Goal: Register for event/course

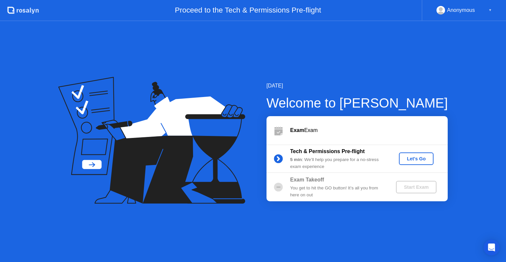
click at [370, 188] on div "You get to hit the GO button! It’s all you from here on out" at bounding box center [337, 192] width 95 height 14
click at [416, 156] on div "Let's Go" at bounding box center [416, 158] width 29 height 5
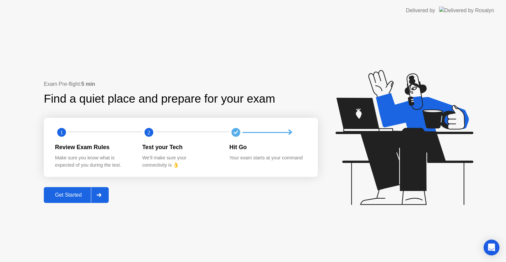
click at [69, 197] on div "Get Started" at bounding box center [68, 195] width 45 height 6
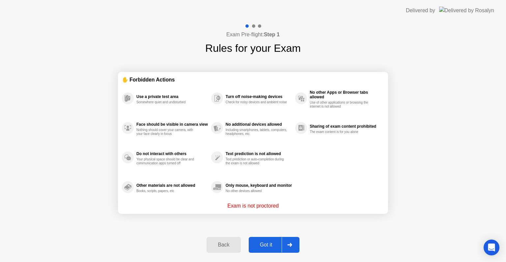
click at [272, 248] on div "Got it" at bounding box center [266, 245] width 31 height 6
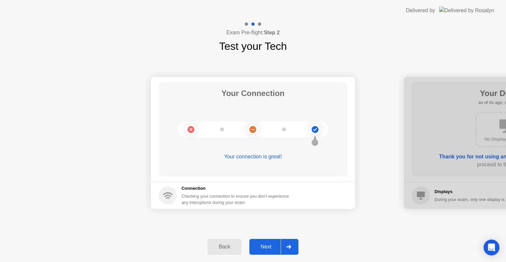
click at [272, 248] on div "Next" at bounding box center [266, 247] width 29 height 6
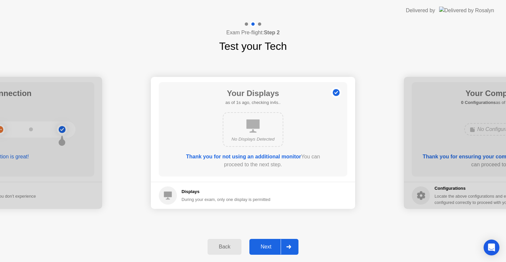
click at [272, 248] on div "Next" at bounding box center [266, 247] width 29 height 6
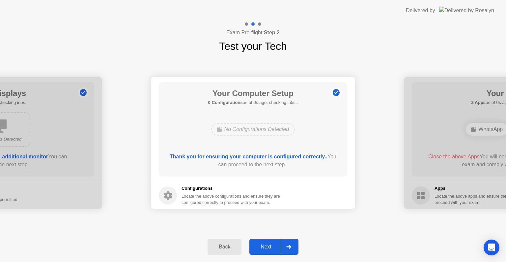
click at [272, 248] on div "Next" at bounding box center [266, 247] width 29 height 6
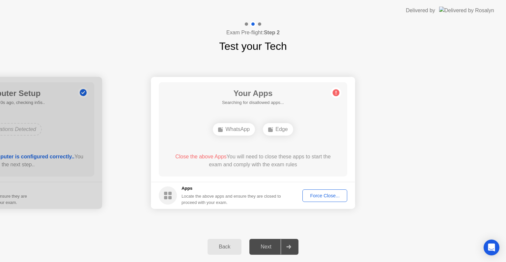
click at [321, 197] on div "Force Close..." at bounding box center [325, 195] width 40 height 5
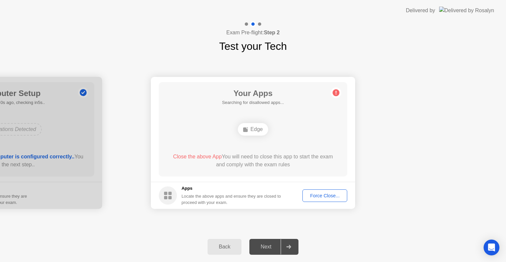
click at [333, 95] on icon at bounding box center [336, 92] width 11 height 11
click at [259, 249] on div "Next" at bounding box center [266, 247] width 29 height 6
click at [218, 156] on span "Close the above Apps" at bounding box center [200, 157] width 51 height 6
click at [318, 194] on div "Force Close..." at bounding box center [325, 195] width 40 height 5
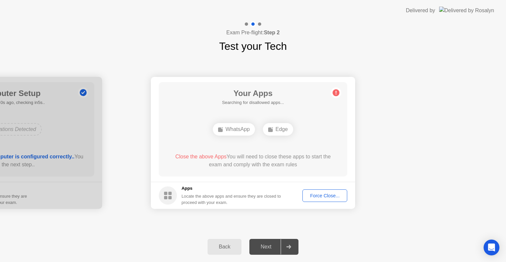
click at [336, 96] on circle at bounding box center [336, 92] width 7 height 7
click at [319, 195] on div "Force Close..." at bounding box center [325, 195] width 40 height 5
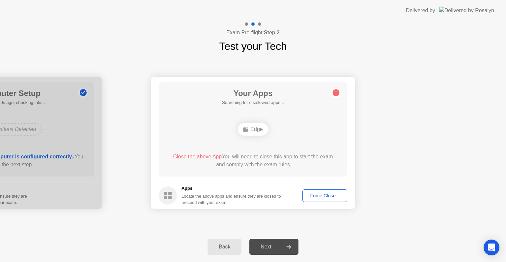
click at [315, 194] on div "Force Close..." at bounding box center [325, 195] width 40 height 5
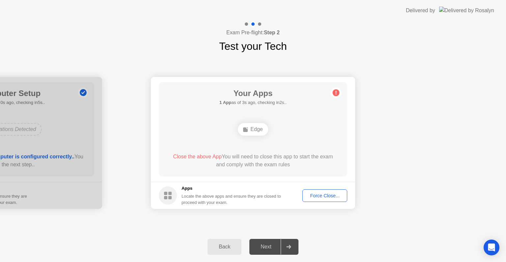
click at [269, 244] on div "Next" at bounding box center [266, 247] width 29 height 6
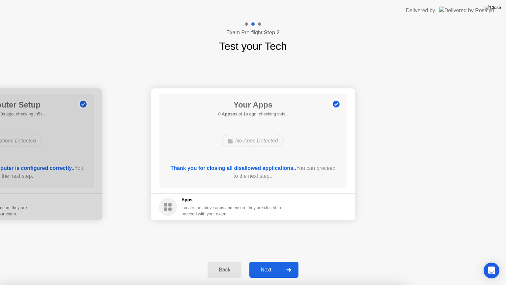
click at [268, 261] on div "Next" at bounding box center [266, 270] width 29 height 6
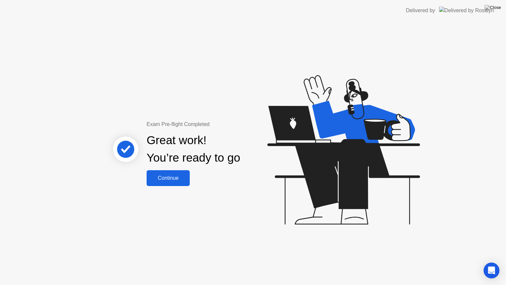
click at [176, 176] on div "Continue" at bounding box center [168, 178] width 39 height 6
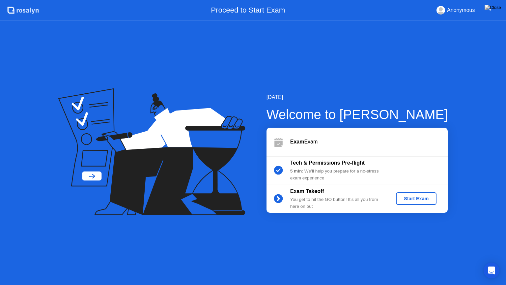
click at [427, 200] on div "Start Exam" at bounding box center [416, 198] width 35 height 5
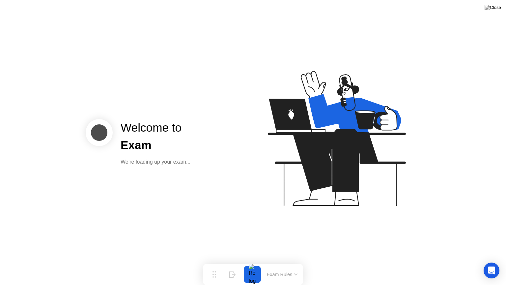
click at [427, 200] on div "Welcome to Exam We’re loading up your exam..." at bounding box center [253, 142] width 506 height 285
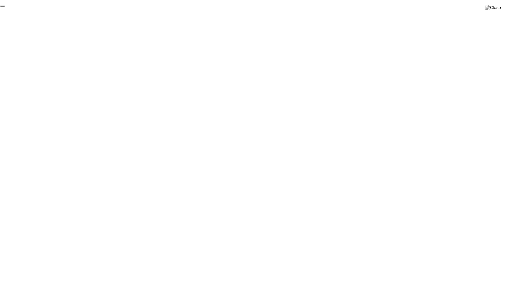
click at [5, 7] on button "End Proctoring Session" at bounding box center [2, 6] width 5 height 2
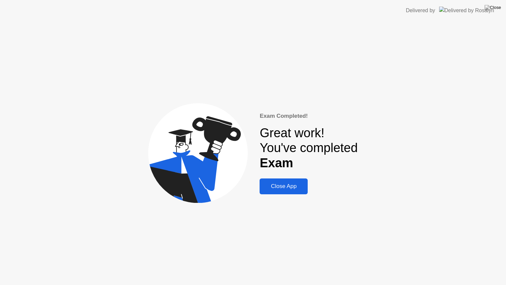
click at [289, 187] on div "Close App" at bounding box center [284, 186] width 44 height 7
